Goal: Transaction & Acquisition: Purchase product/service

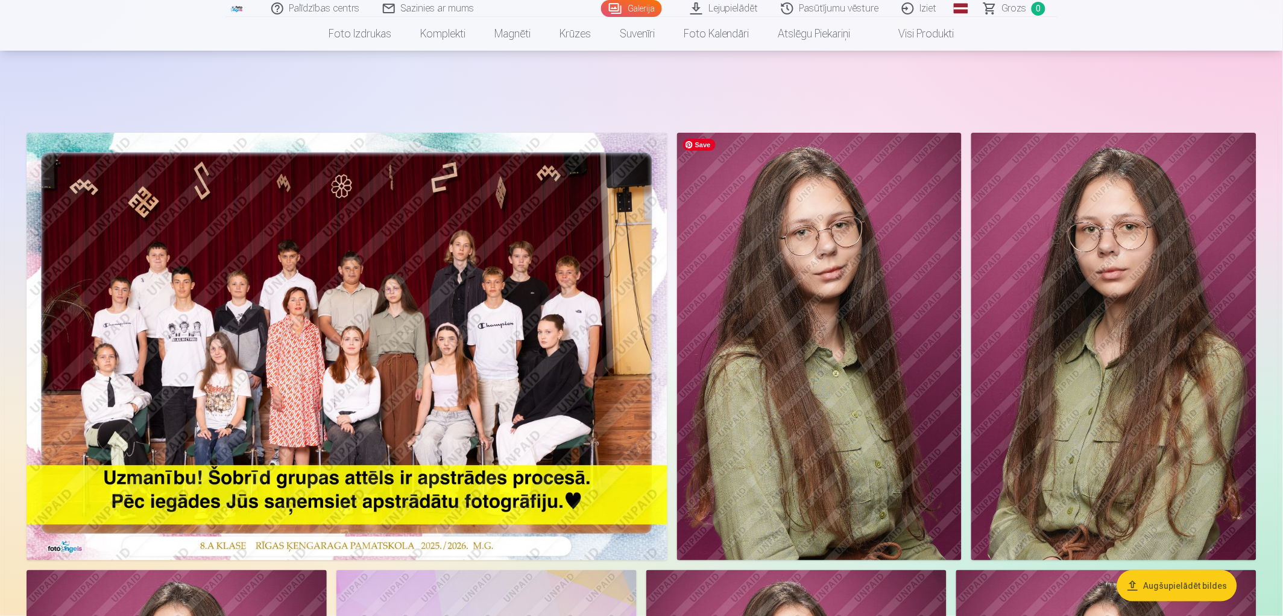
scroll to position [67, 0]
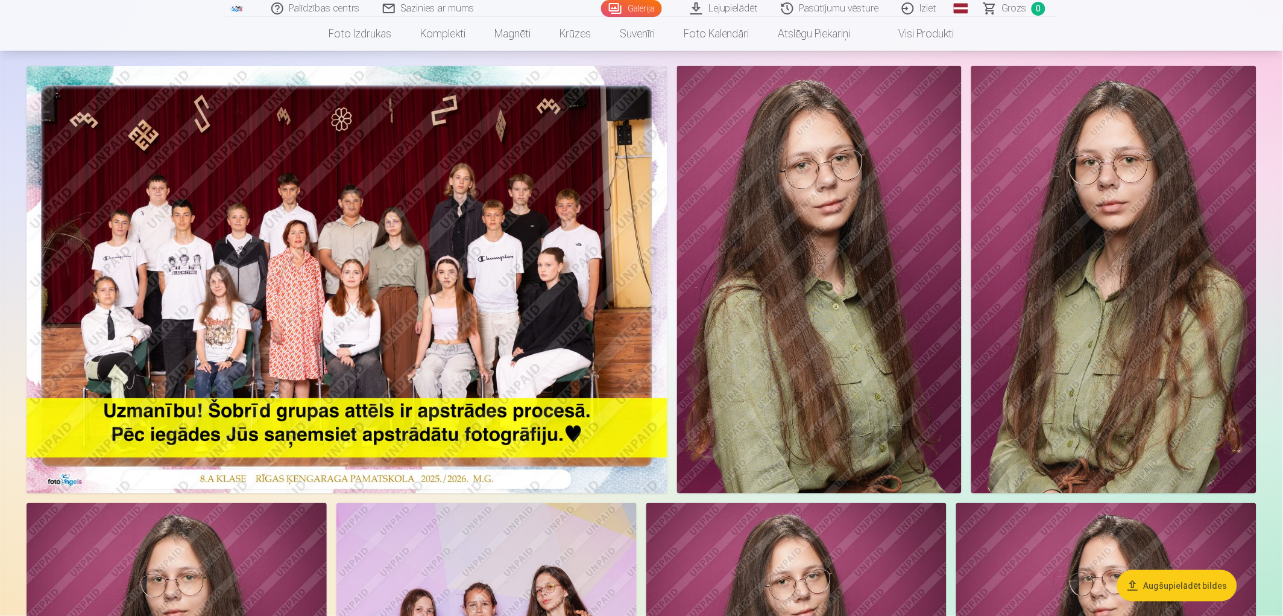
click at [1145, 27] on nav "Foto izdrukas Augstas kvalitātes fotoattēlu izdrukas 210 gsm papīrs, piesātināt…" at bounding box center [641, 34] width 1283 height 34
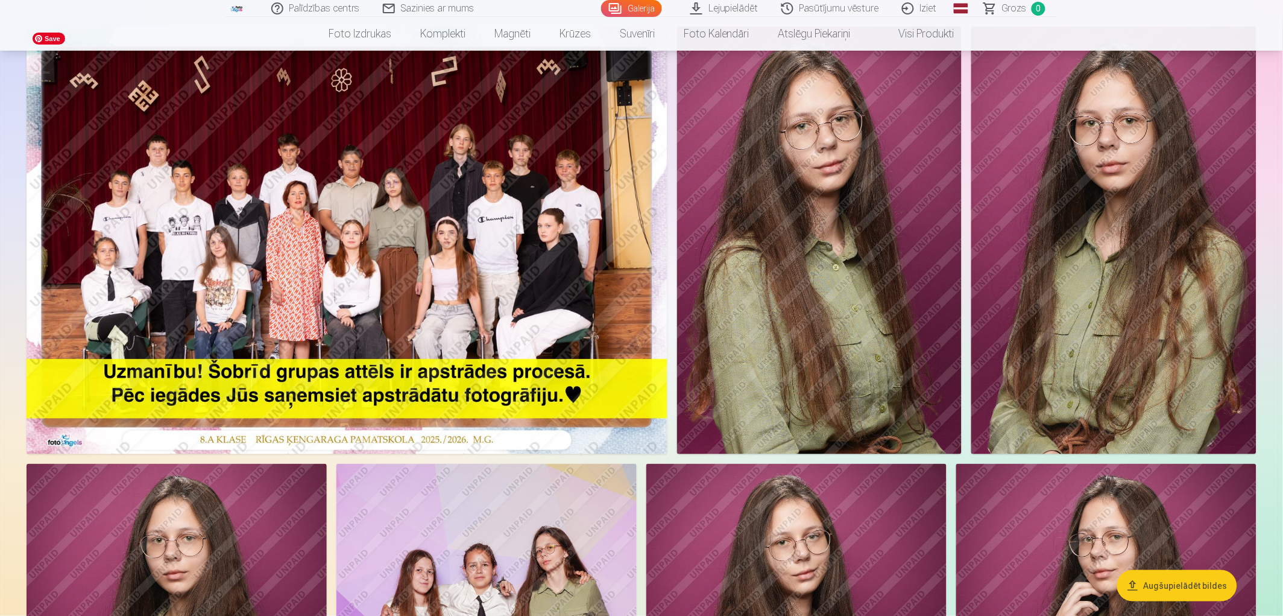
scroll to position [0, 0]
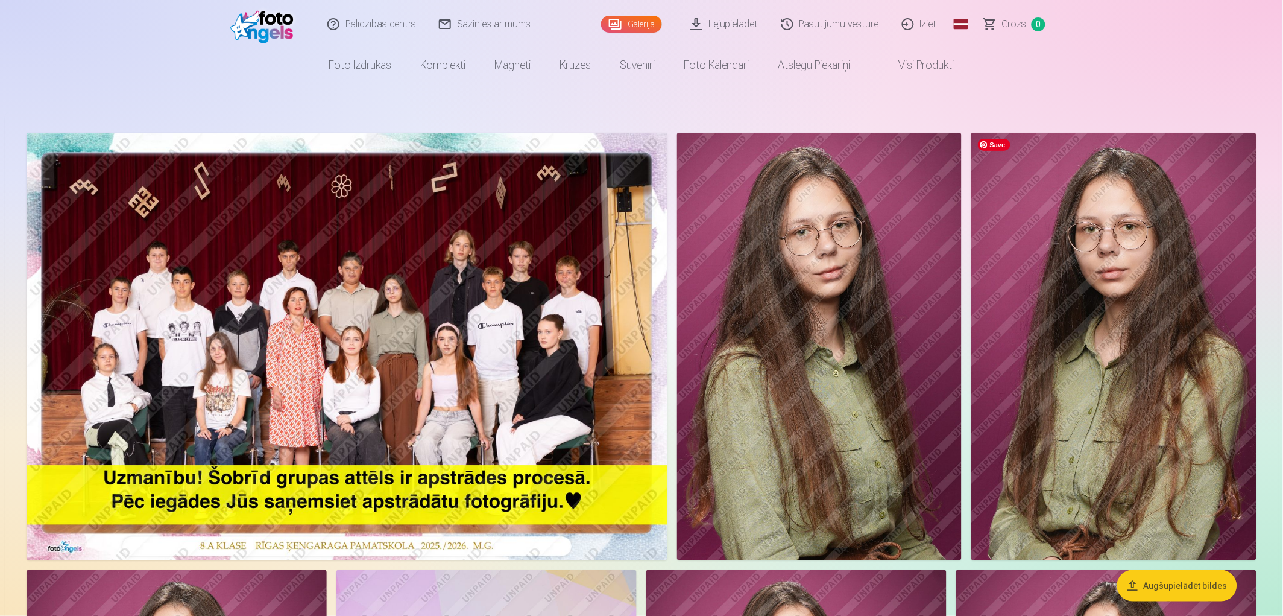
click at [1095, 258] on img at bounding box center [1113, 346] width 285 height 427
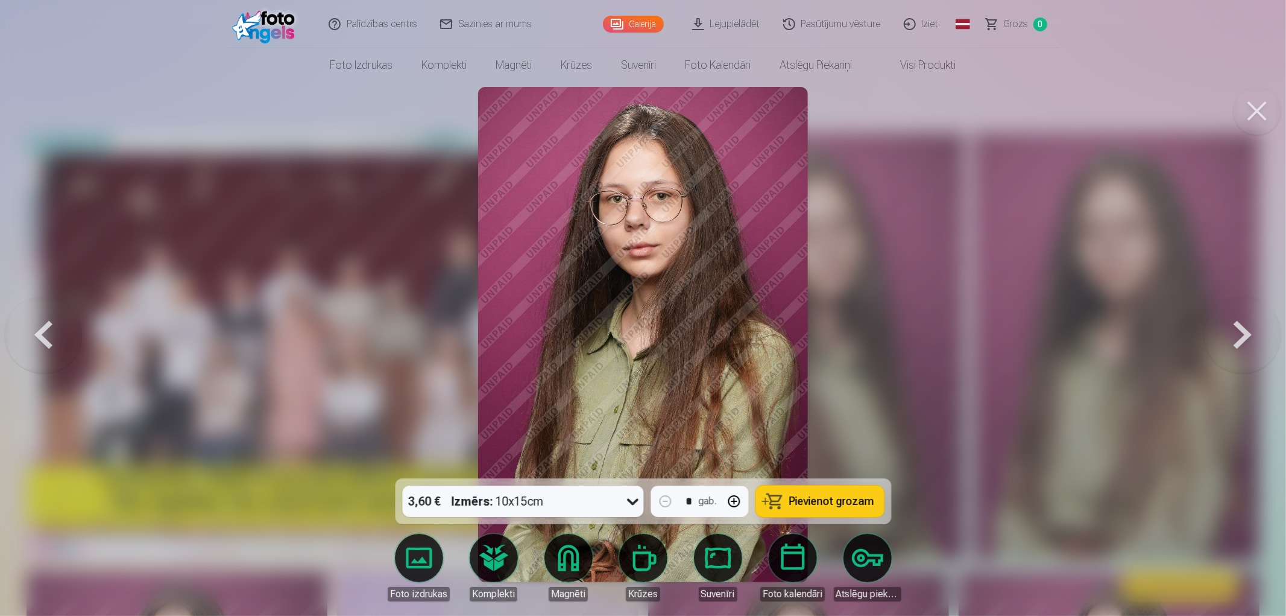
click at [1256, 115] on button at bounding box center [1257, 111] width 48 height 48
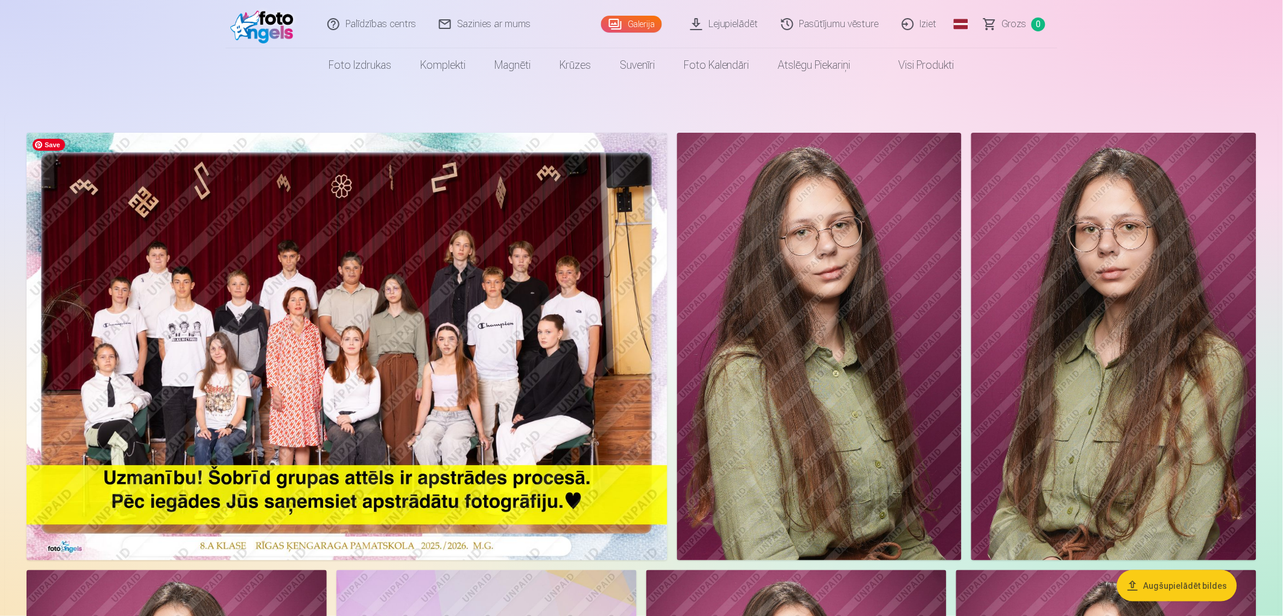
click at [440, 295] on img at bounding box center [347, 346] width 641 height 427
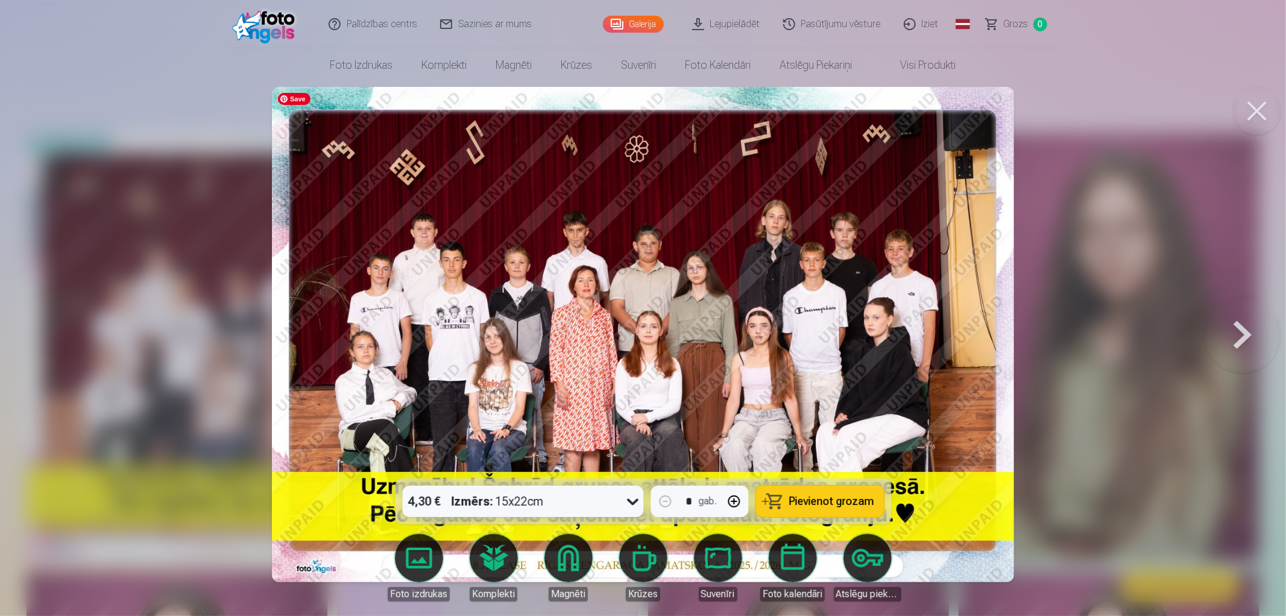
click at [1051, 47] on div "Palīdzības centrs Sazinies ar mums Galerija Lejupielādēt Pasūtījumu vēsture Izi…" at bounding box center [643, 24] width 832 height 48
click at [1255, 113] on button at bounding box center [1257, 111] width 48 height 48
